Goal: Information Seeking & Learning: Learn about a topic

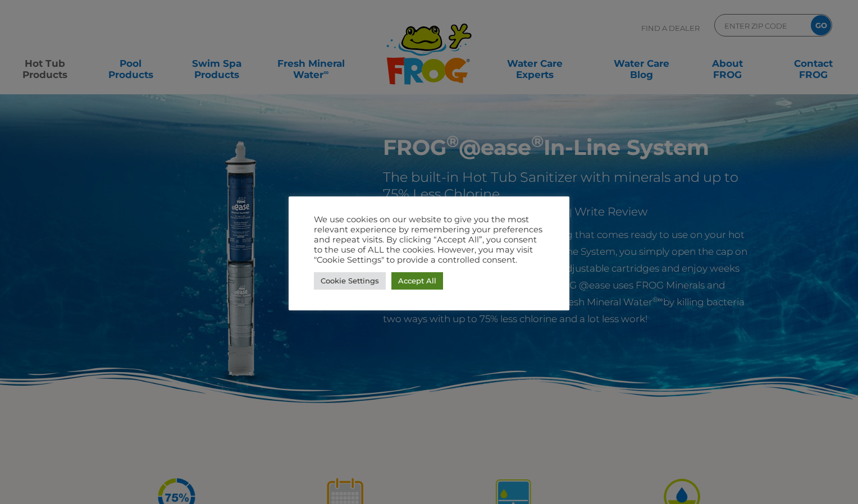
click at [407, 283] on link "Accept All" at bounding box center [418, 280] width 52 height 17
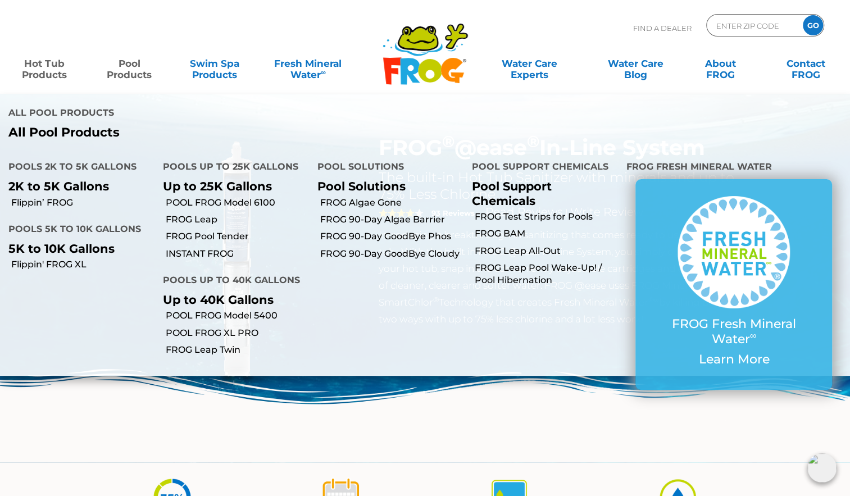
click at [127, 67] on link "Pool Products" at bounding box center [130, 63] width 66 height 22
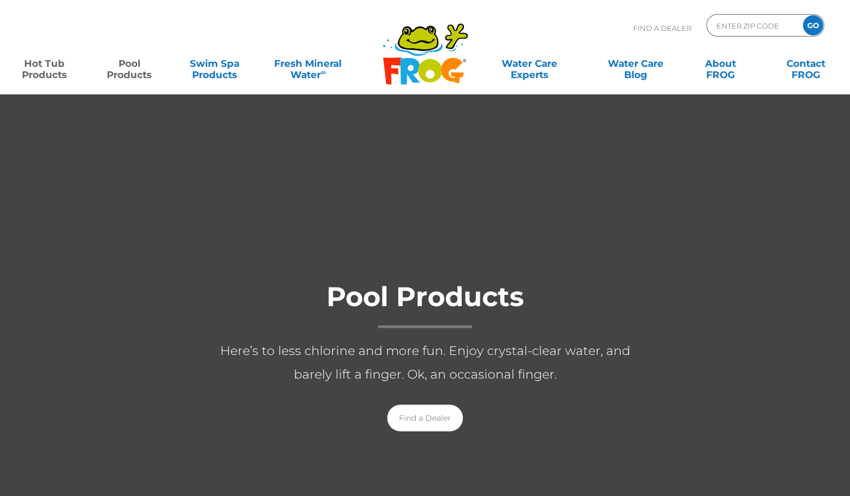
click at [55, 63] on link "Hot Tub Products" at bounding box center [44, 63] width 66 height 22
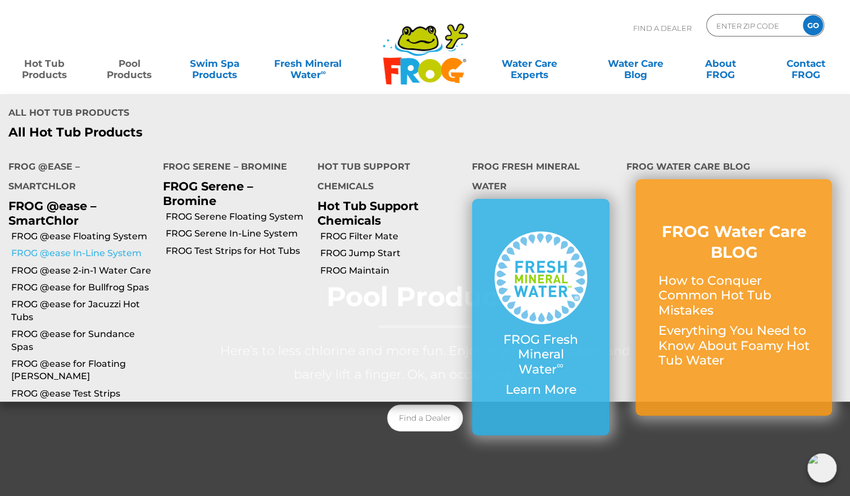
click at [83, 255] on link "FROG @ease In-Line System" at bounding box center [82, 253] width 143 height 12
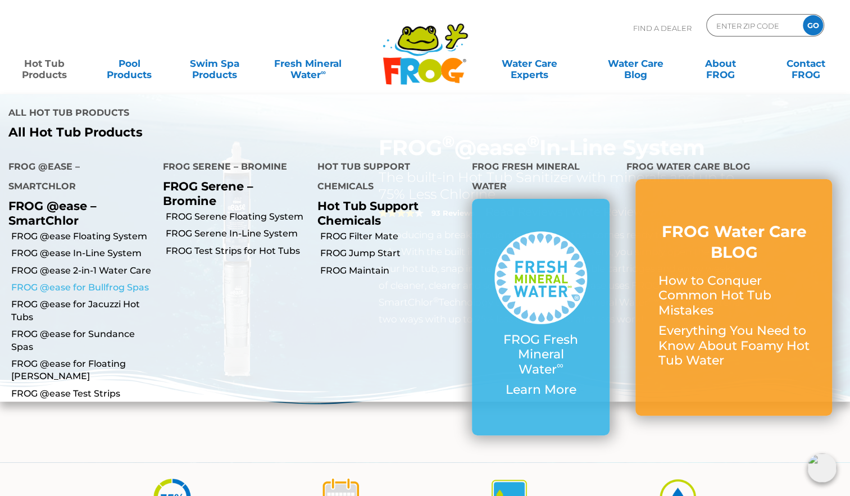
click at [66, 289] on link "FROG @ease for Bullfrog Spas" at bounding box center [82, 287] width 143 height 12
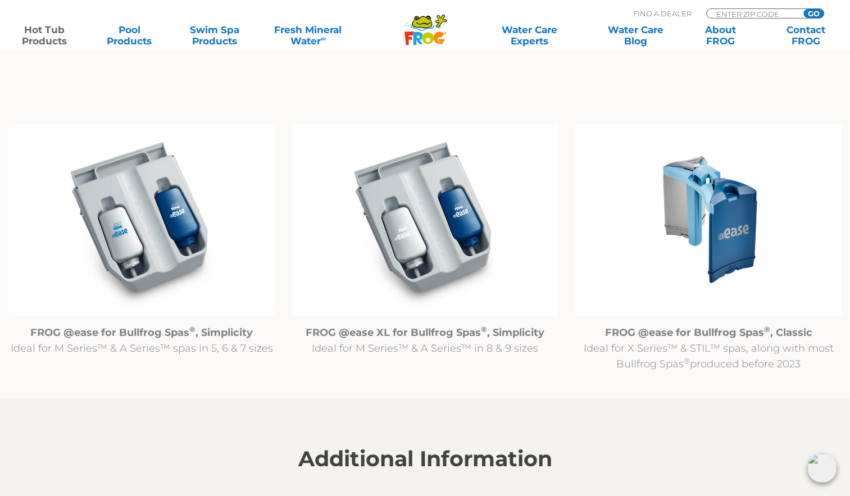
scroll to position [1111, 0]
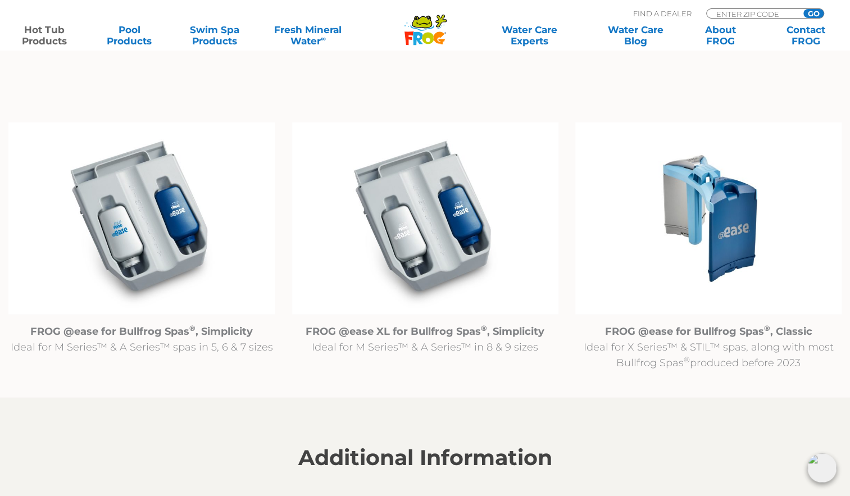
click at [725, 207] on img at bounding box center [708, 218] width 266 height 192
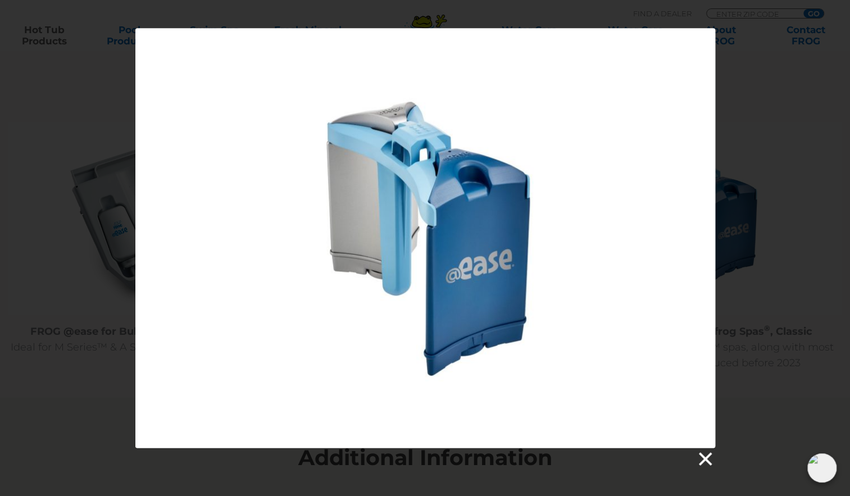
click at [703, 455] on link at bounding box center [704, 459] width 17 height 17
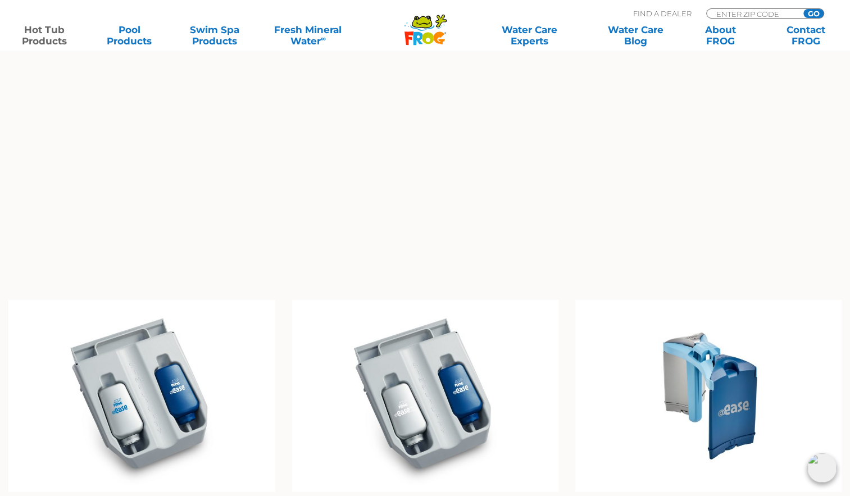
scroll to position [1143, 0]
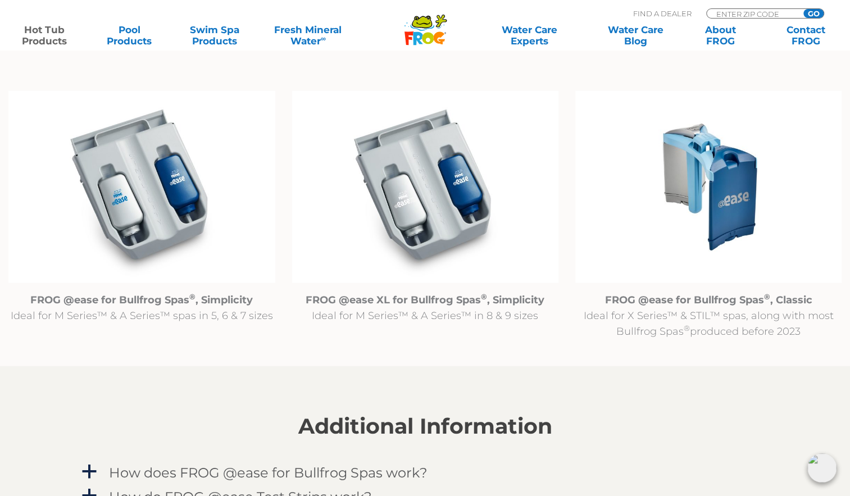
click at [720, 249] on img at bounding box center [708, 186] width 266 height 192
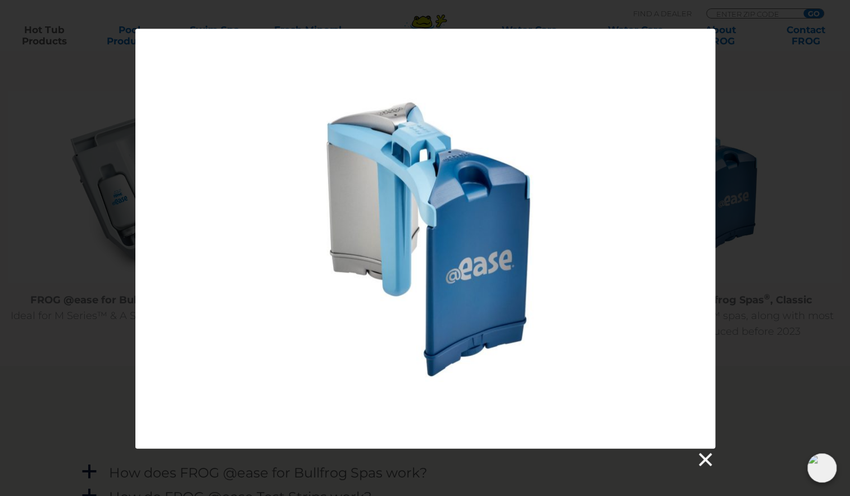
click at [704, 460] on link at bounding box center [704, 459] width 17 height 17
